Goal: Task Accomplishment & Management: Manage account settings

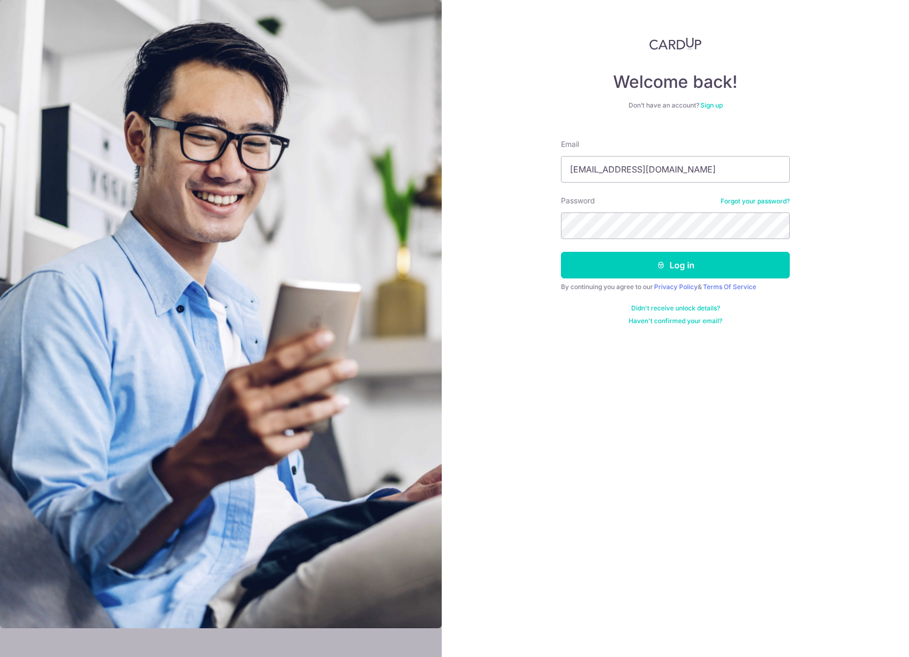
type input "[EMAIL_ADDRESS][DOMAIN_NAME]"
click at [696, 273] on button "Log in" at bounding box center [675, 265] width 229 height 27
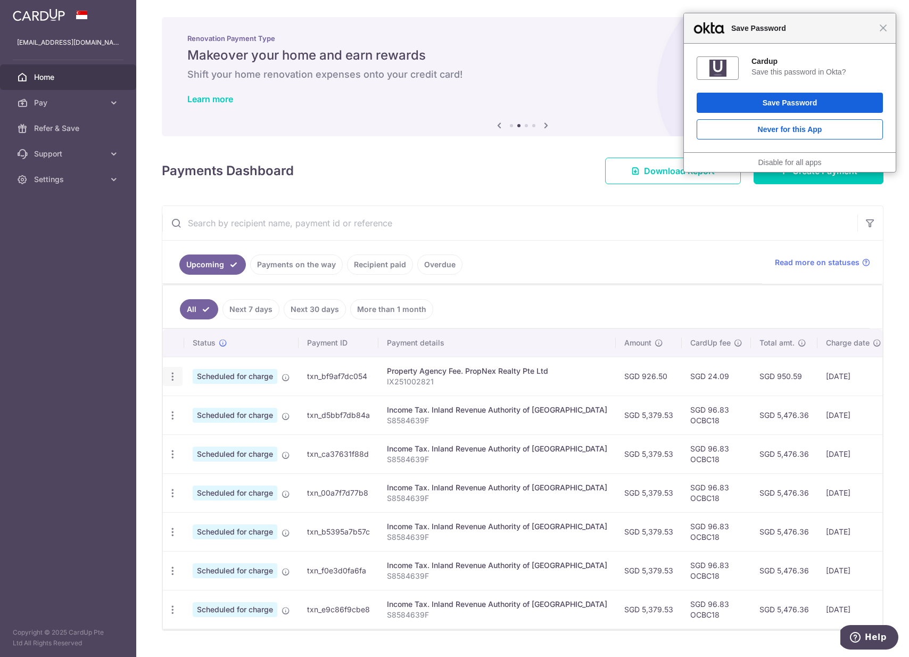
click at [180, 375] on div "Update payment Cancel payment" at bounding box center [173, 377] width 20 height 20
click at [177, 376] on icon "button" at bounding box center [172, 376] width 11 height 11
click at [221, 432] on span "Cancel payment" at bounding box center [229, 431] width 71 height 13
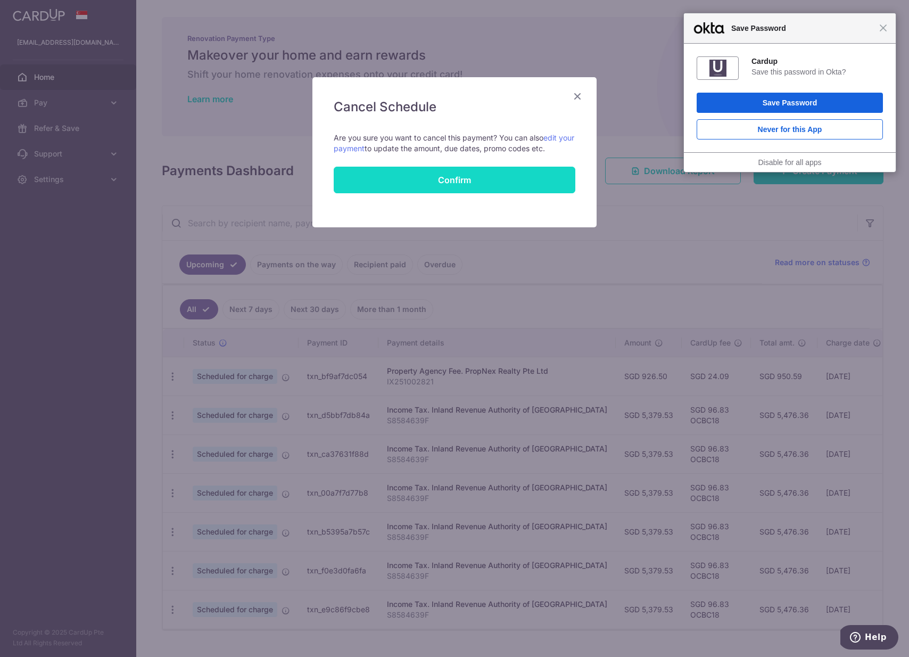
click at [451, 178] on button "Confirm" at bounding box center [455, 180] width 242 height 27
